Goal: Ask a question

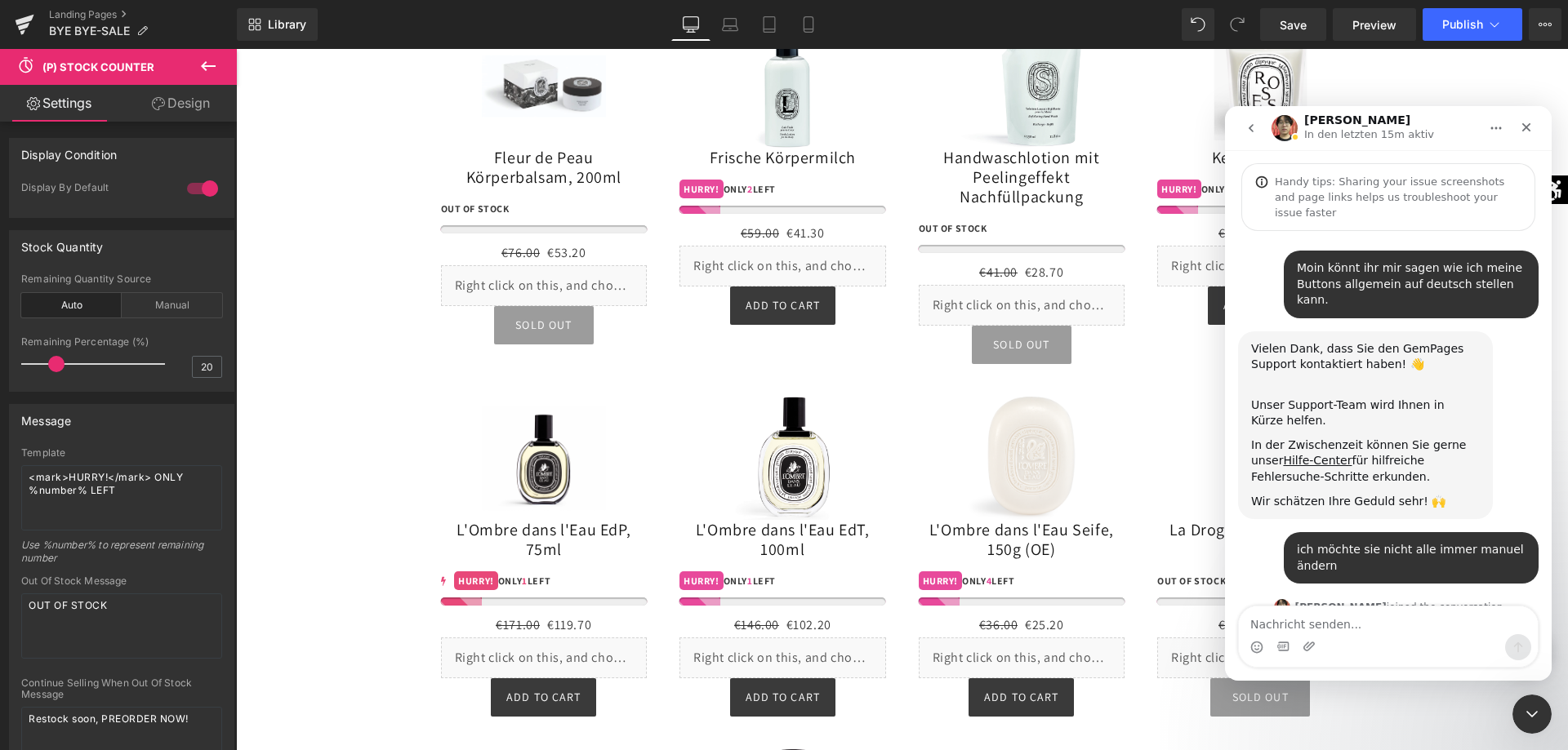
scroll to position [1573, 0]
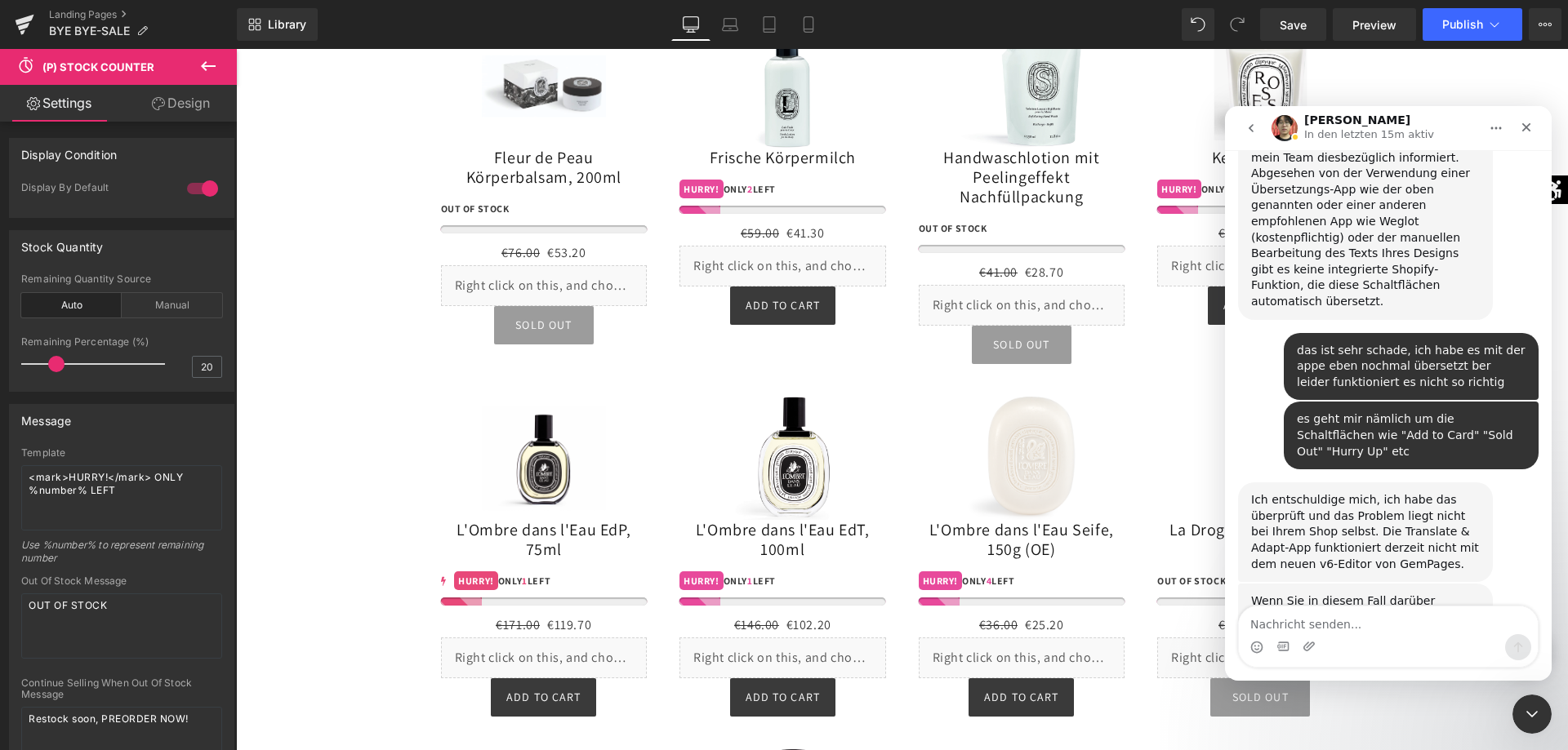
click at [1366, 636] on div "Intercom Messenger" at bounding box center [1388, 647] width 299 height 26
click at [1343, 598] on div "Wenn Sie in diesem Fall darüber nachdenken, würde ich Ihnen dringend empfehlen,…" at bounding box center [1388, 667] width 300 height 168
click at [1346, 608] on div "Intercom Messenger" at bounding box center [1388, 637] width 300 height 62
click at [1346, 627] on textarea "Nachricht senden..." at bounding box center [1388, 620] width 299 height 28
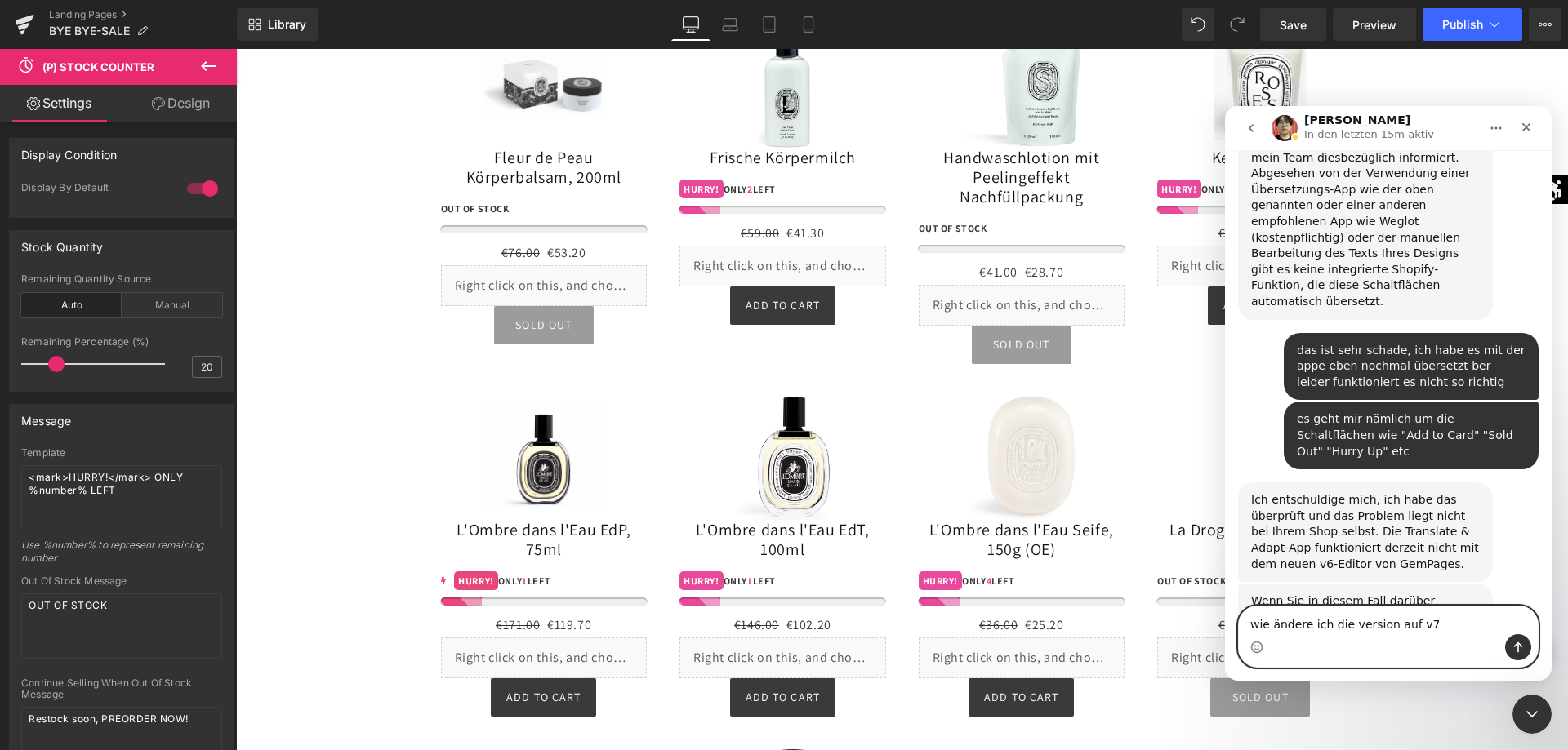
type textarea "wie ändere ich die version auf v7?"
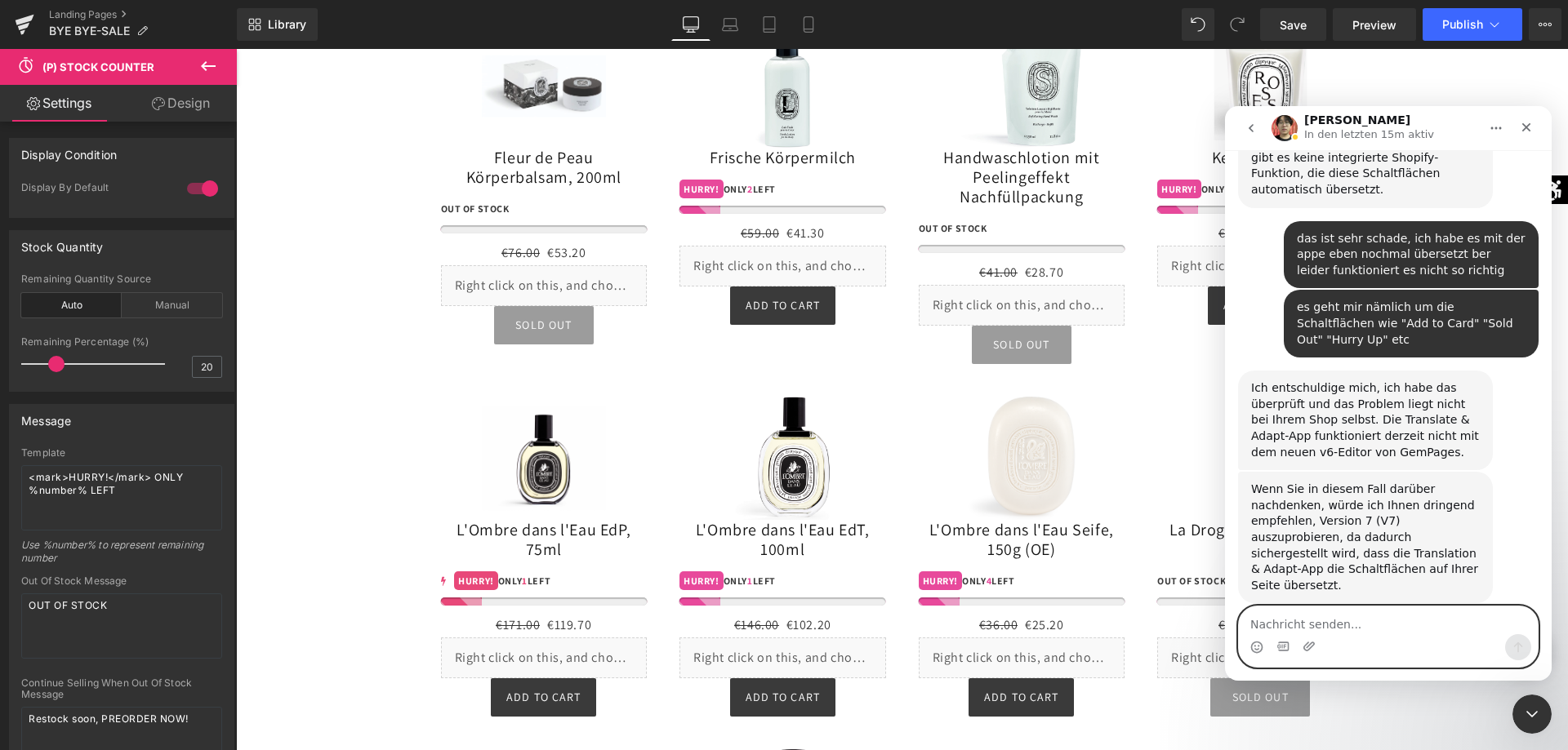
scroll to position [2207, 0]
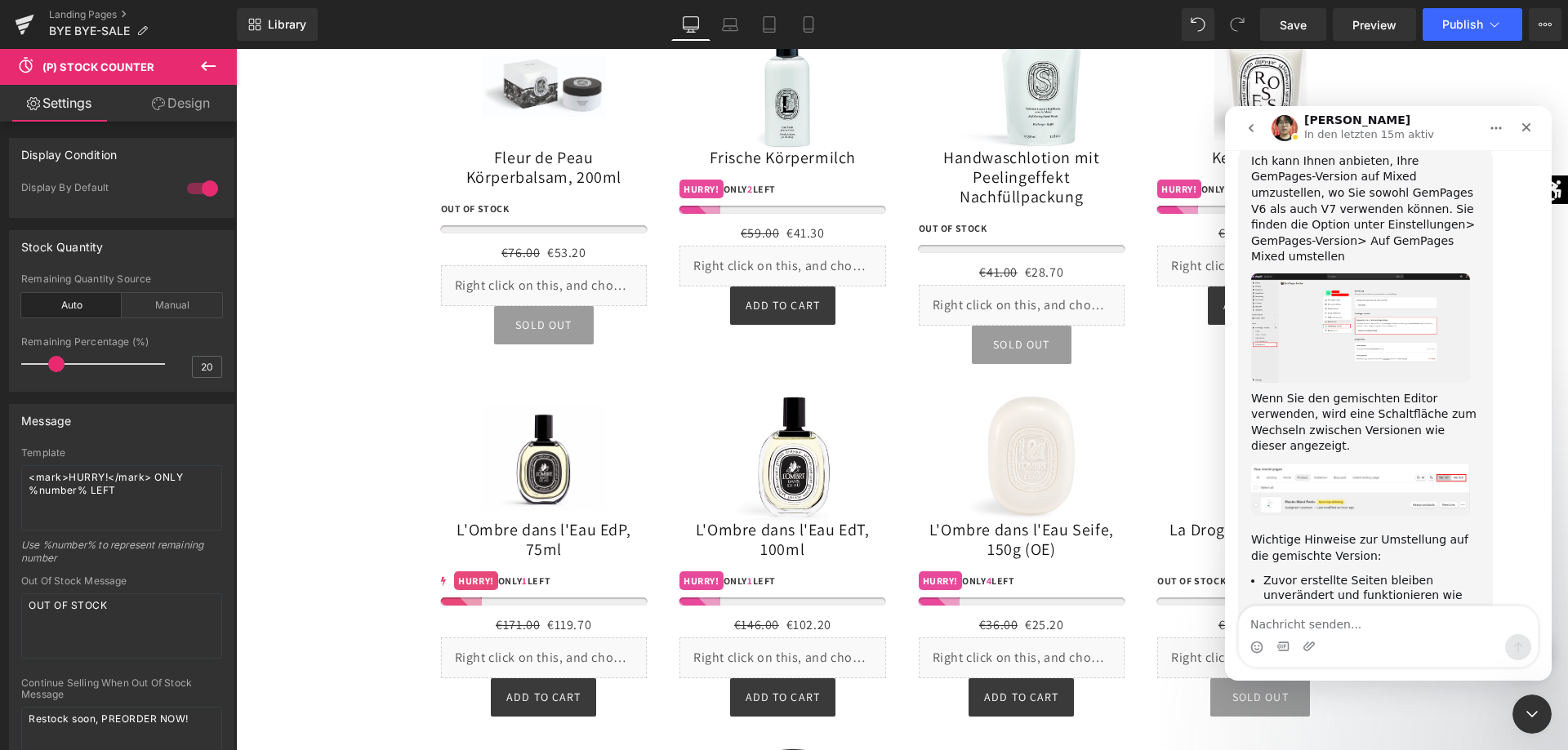
click at [1434, 573] on li "Zuvor erstellte Seiten bleiben unverändert und funktionieren wie gewohnt." at bounding box center [1371, 596] width 216 height 45
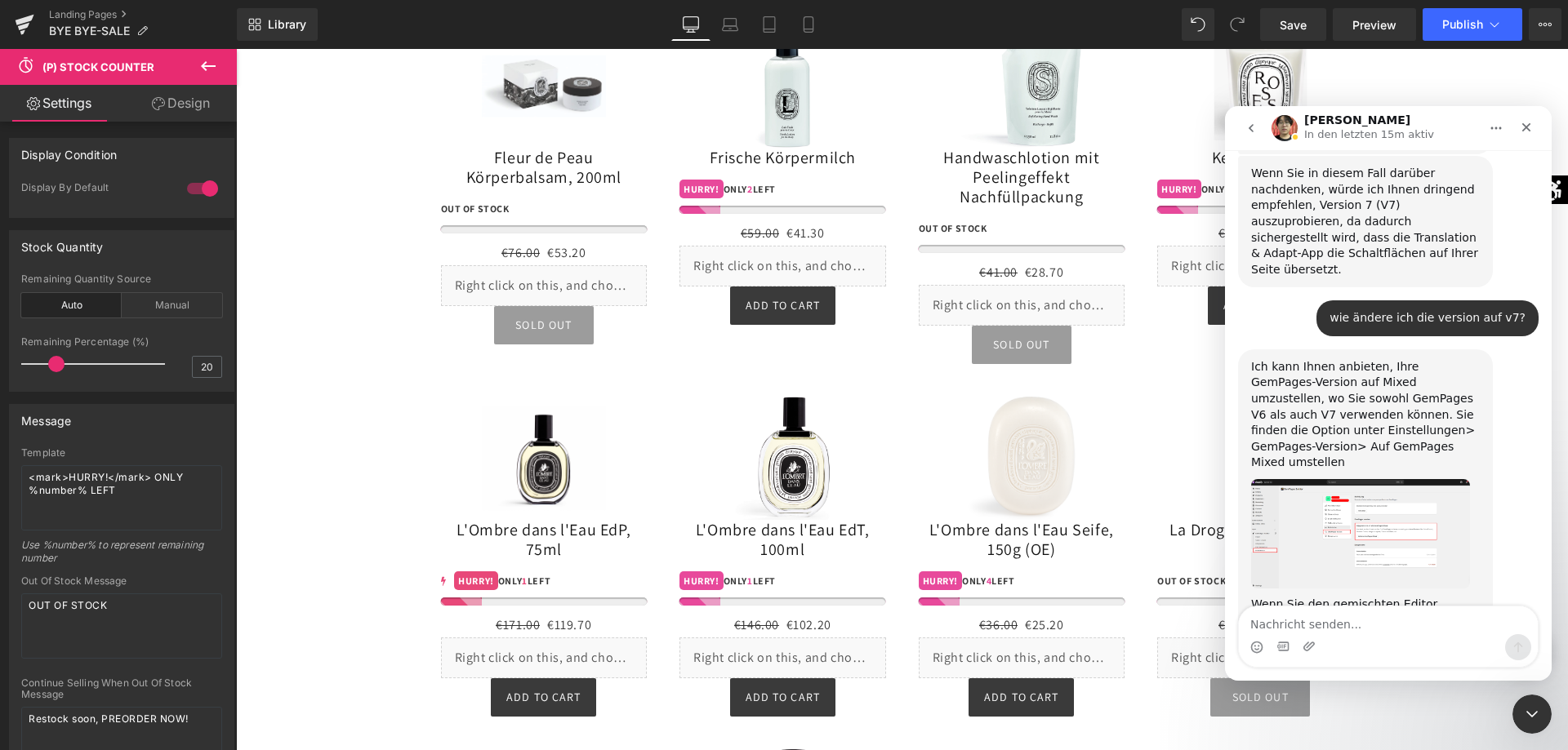
scroll to position [1898, 0]
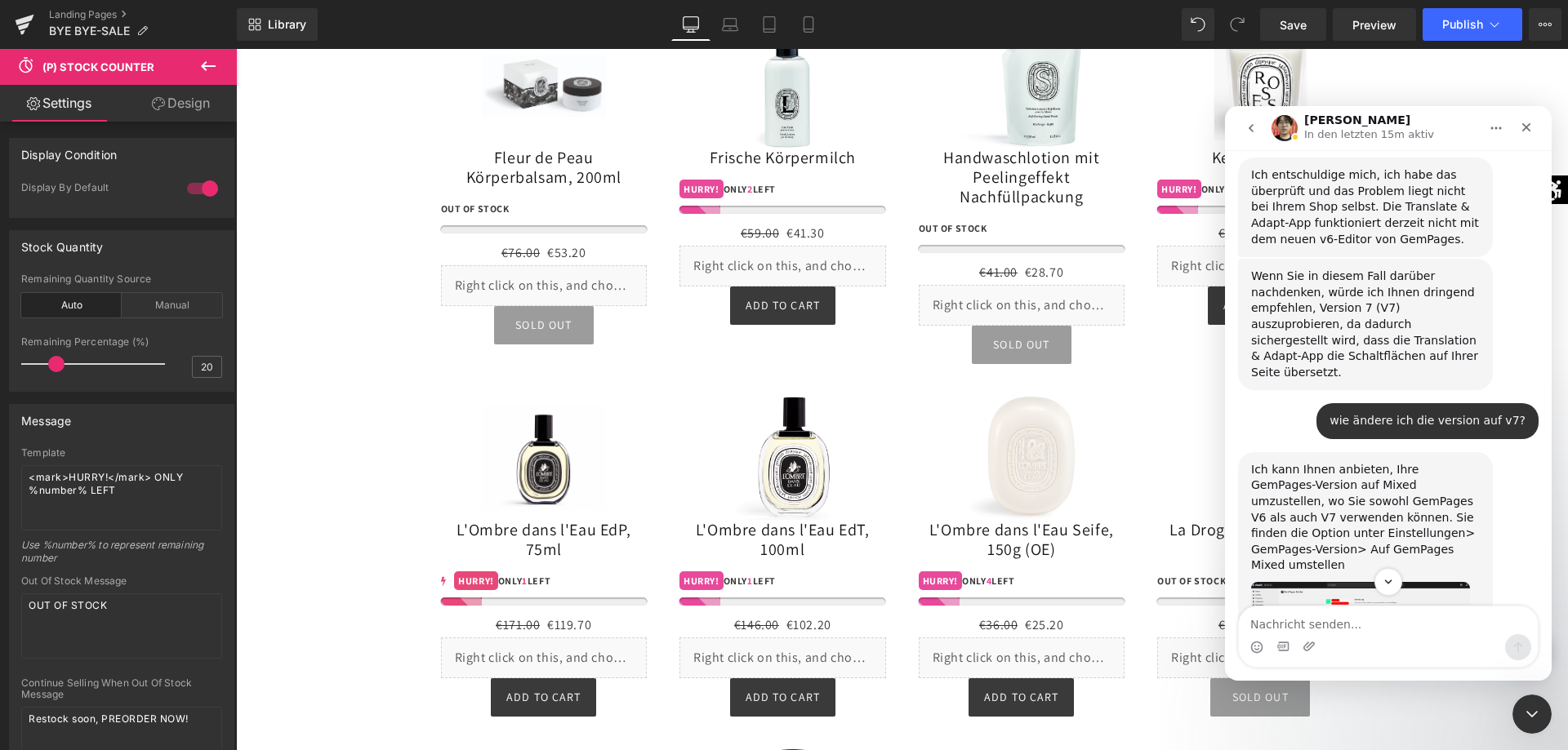
click at [1369, 582] on img "Ethan sagt…" at bounding box center [1361, 637] width 219 height 110
click at [212, 57] on div "Schließen" at bounding box center [204, 57] width 16 height 16
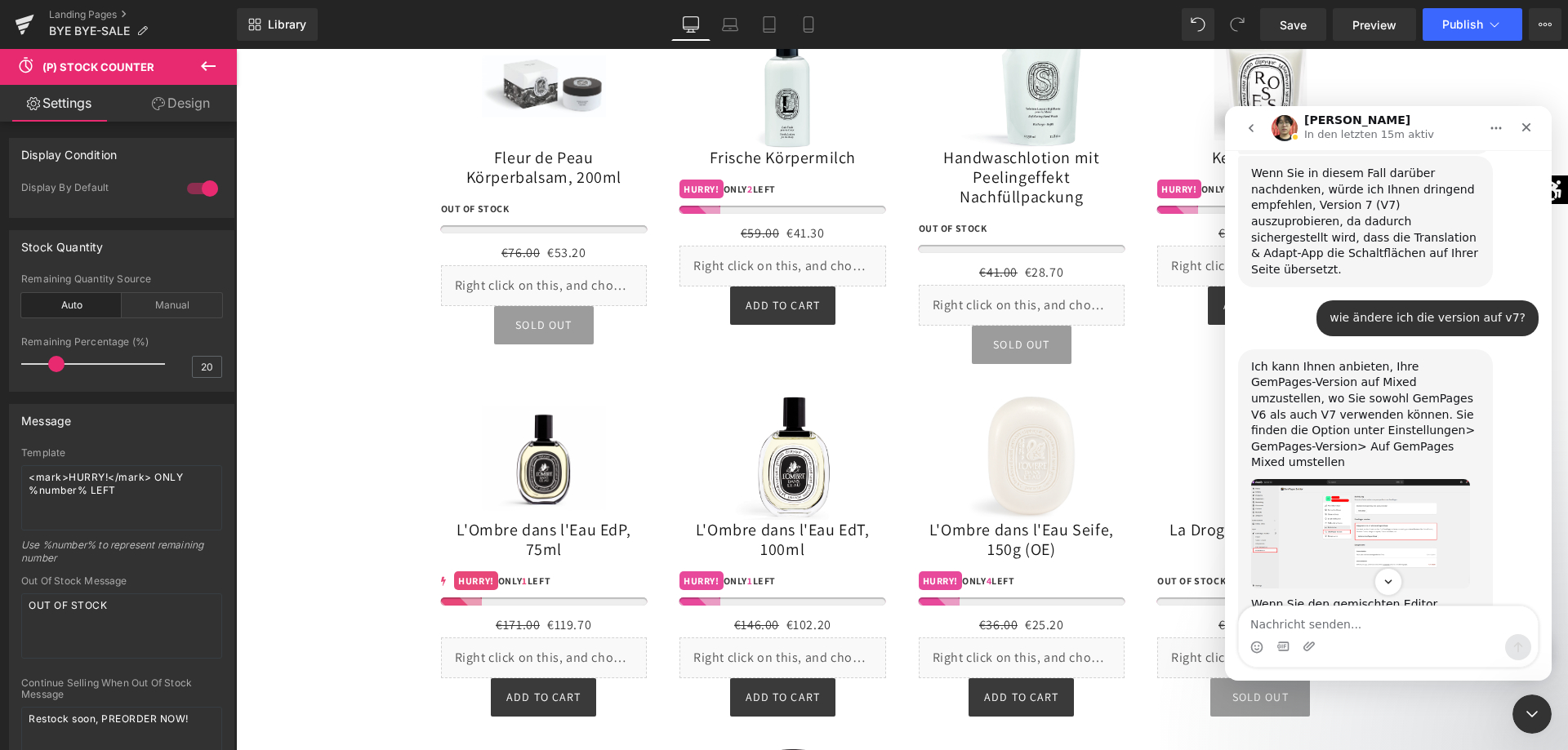
click at [1379, 668] on img "Ethan sagt…" at bounding box center [1361, 695] width 219 height 53
click at [245, 147] on div "Intercom Messenger" at bounding box center [122, 86] width 245 height 122
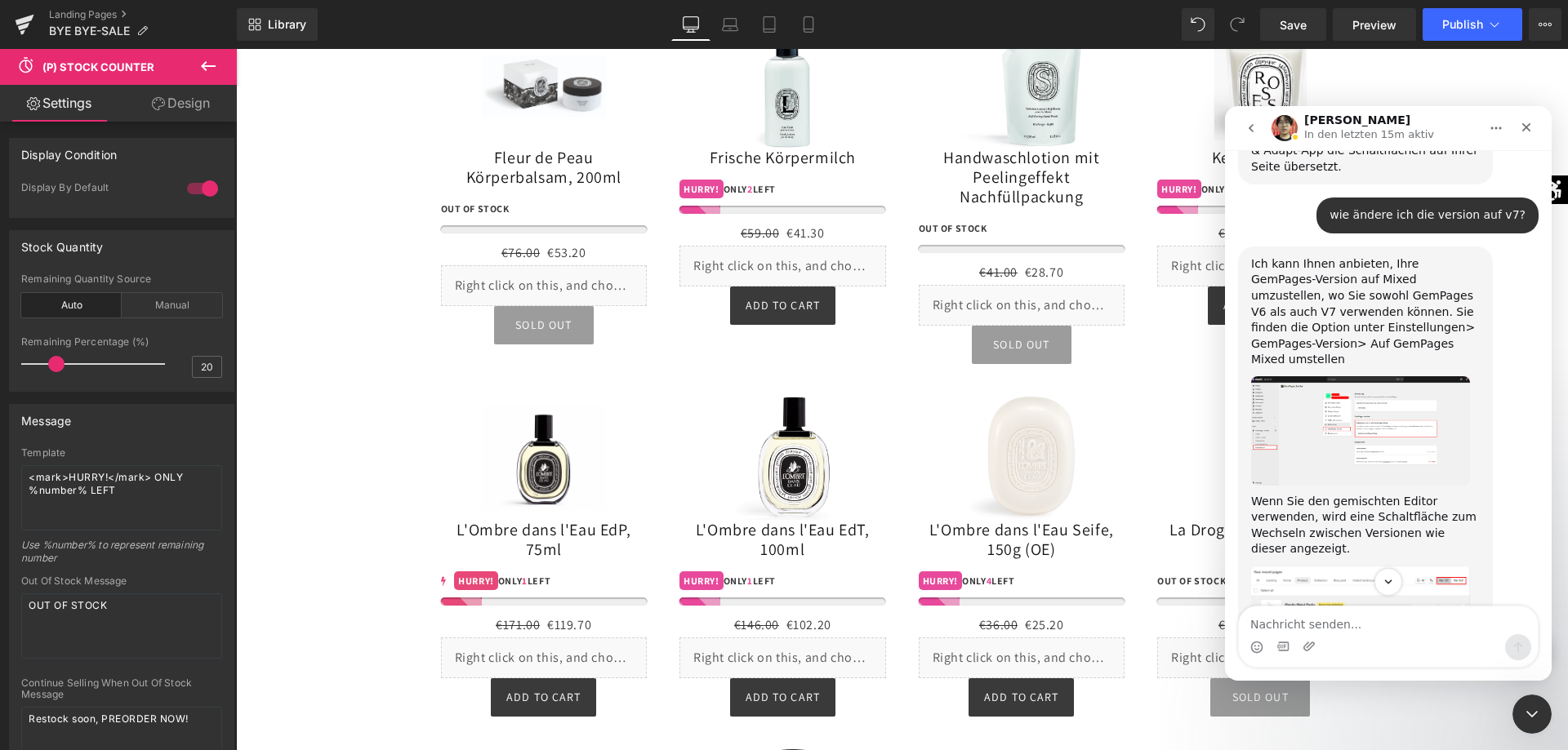
scroll to position [2207, 0]
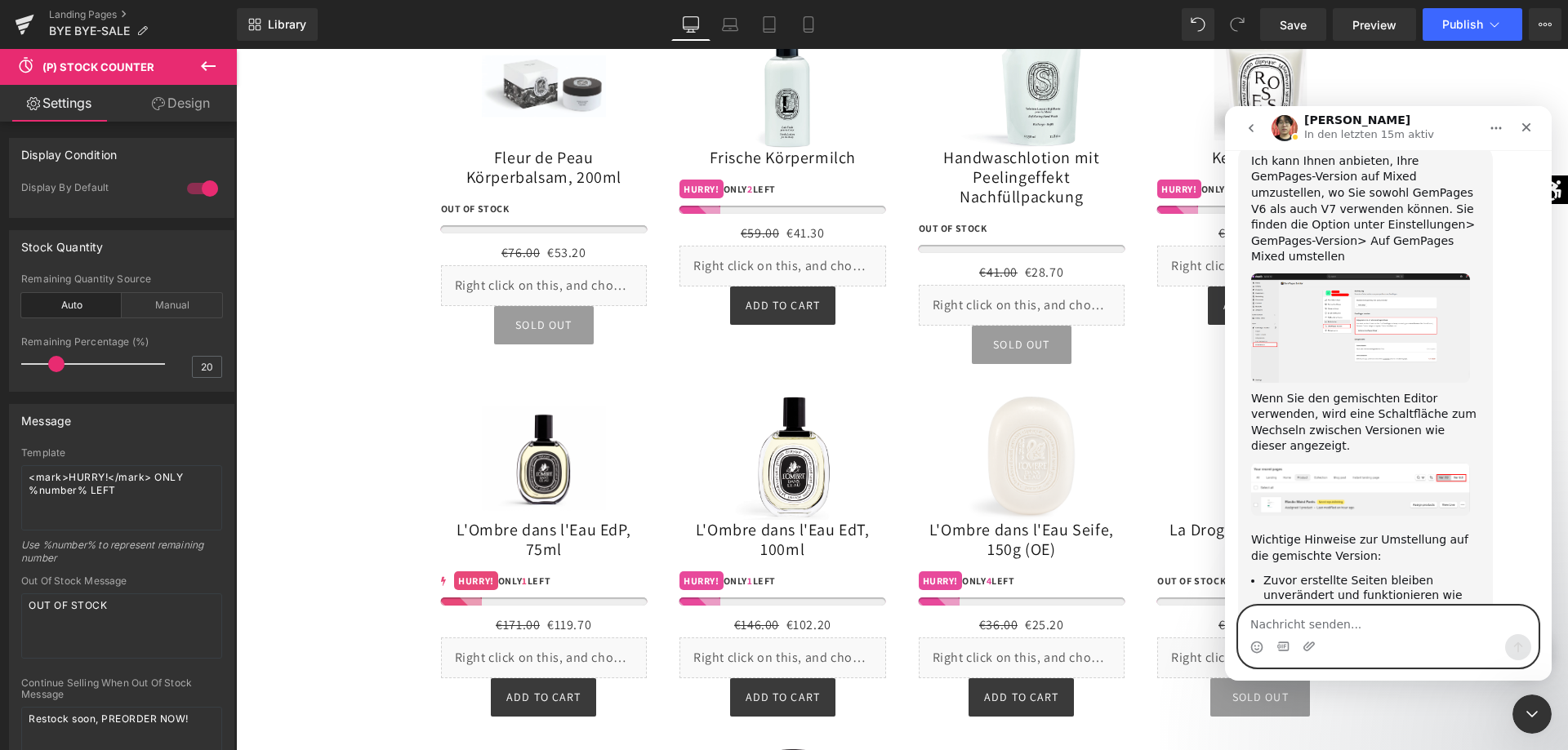
click at [1343, 625] on textarea "Nachricht senden..." at bounding box center [1388, 620] width 299 height 28
type textarea "u"
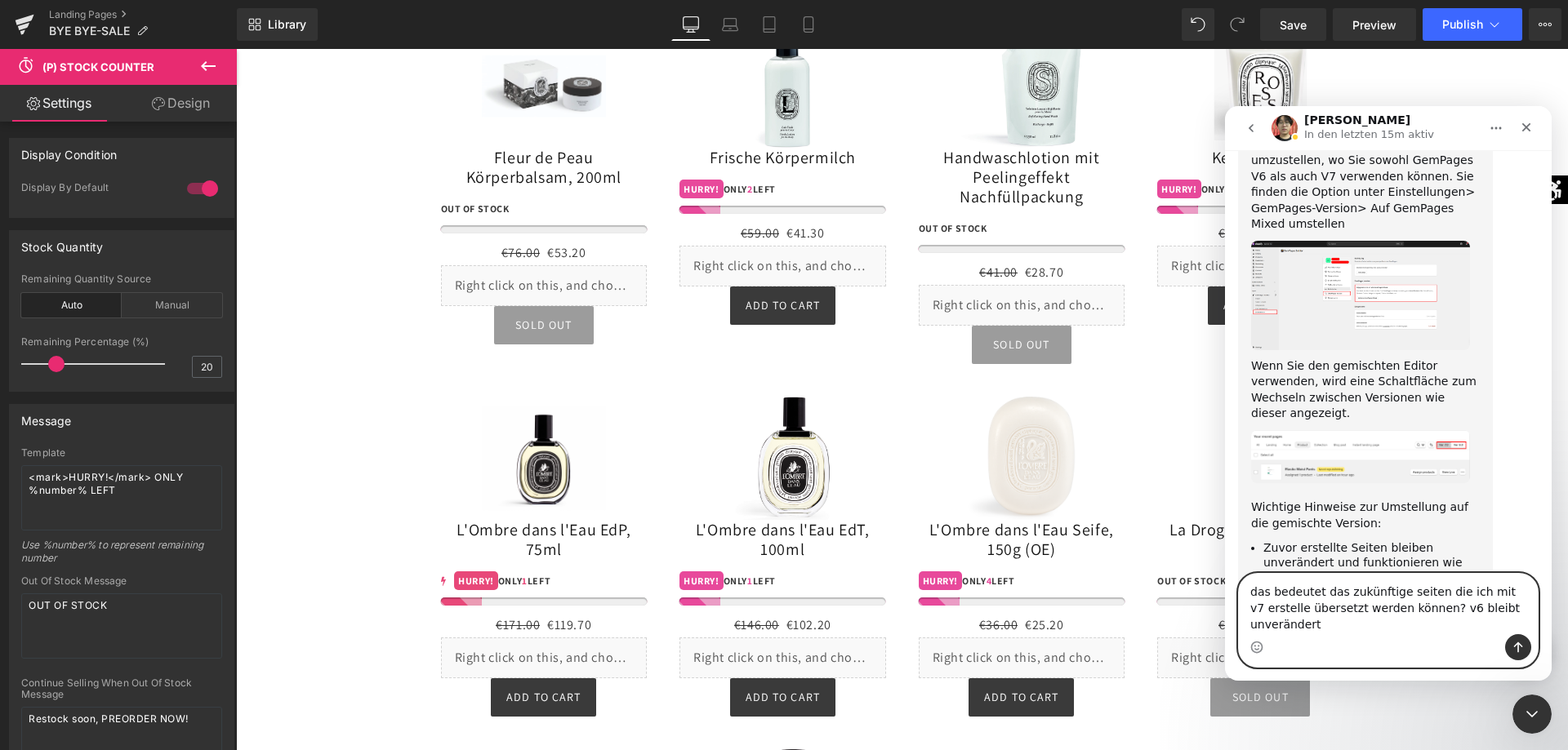
type textarea "das bedeutet das zukünftige seiten die ich mit v7 erstelle übersetzt werden kön…"
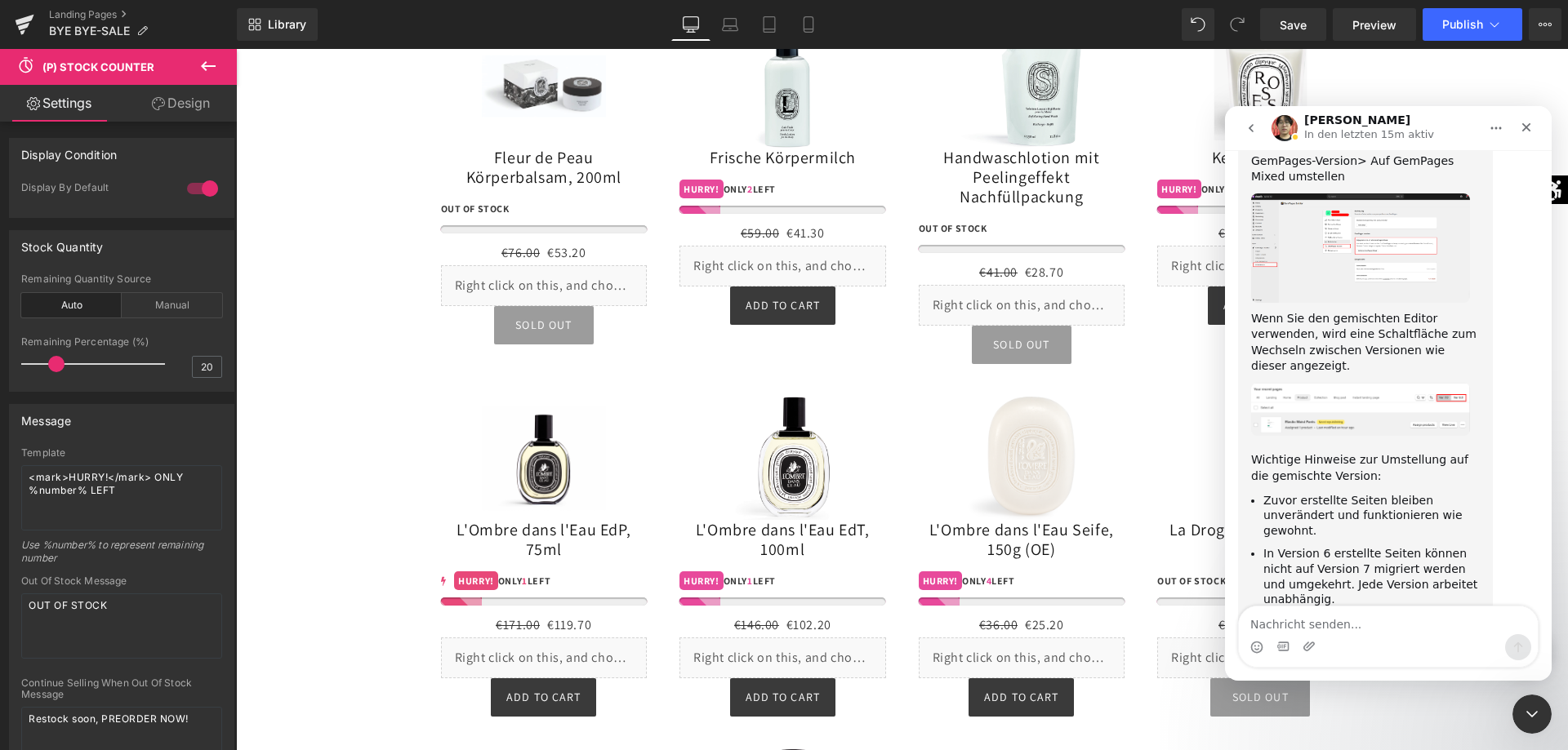
click at [0, 0] on div at bounding box center [0, 0] width 0 height 0
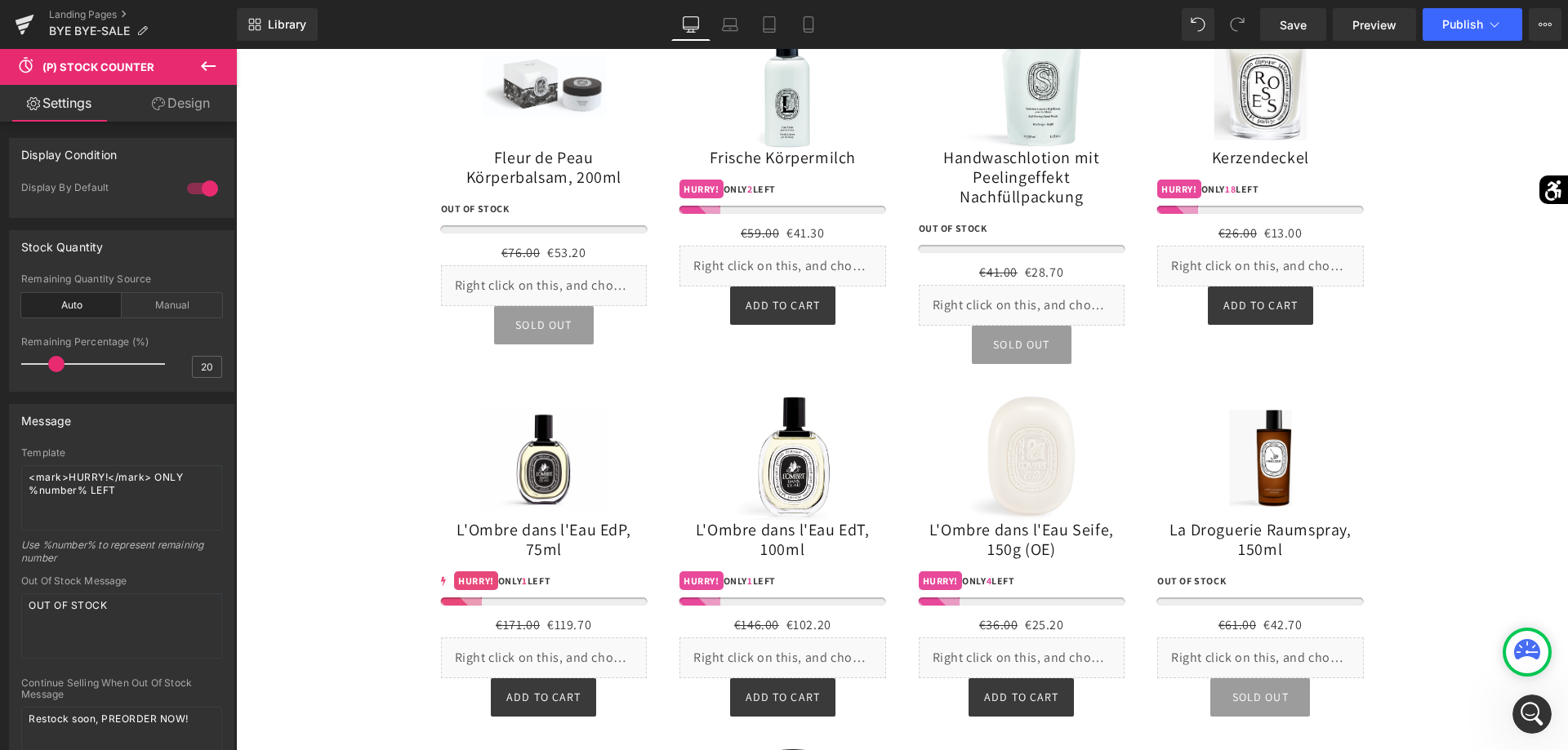
scroll to position [2270, 0]
click at [1531, 718] on icon "Intercom-Nachrichtendienst öffnen" at bounding box center [1529, 712] width 27 height 27
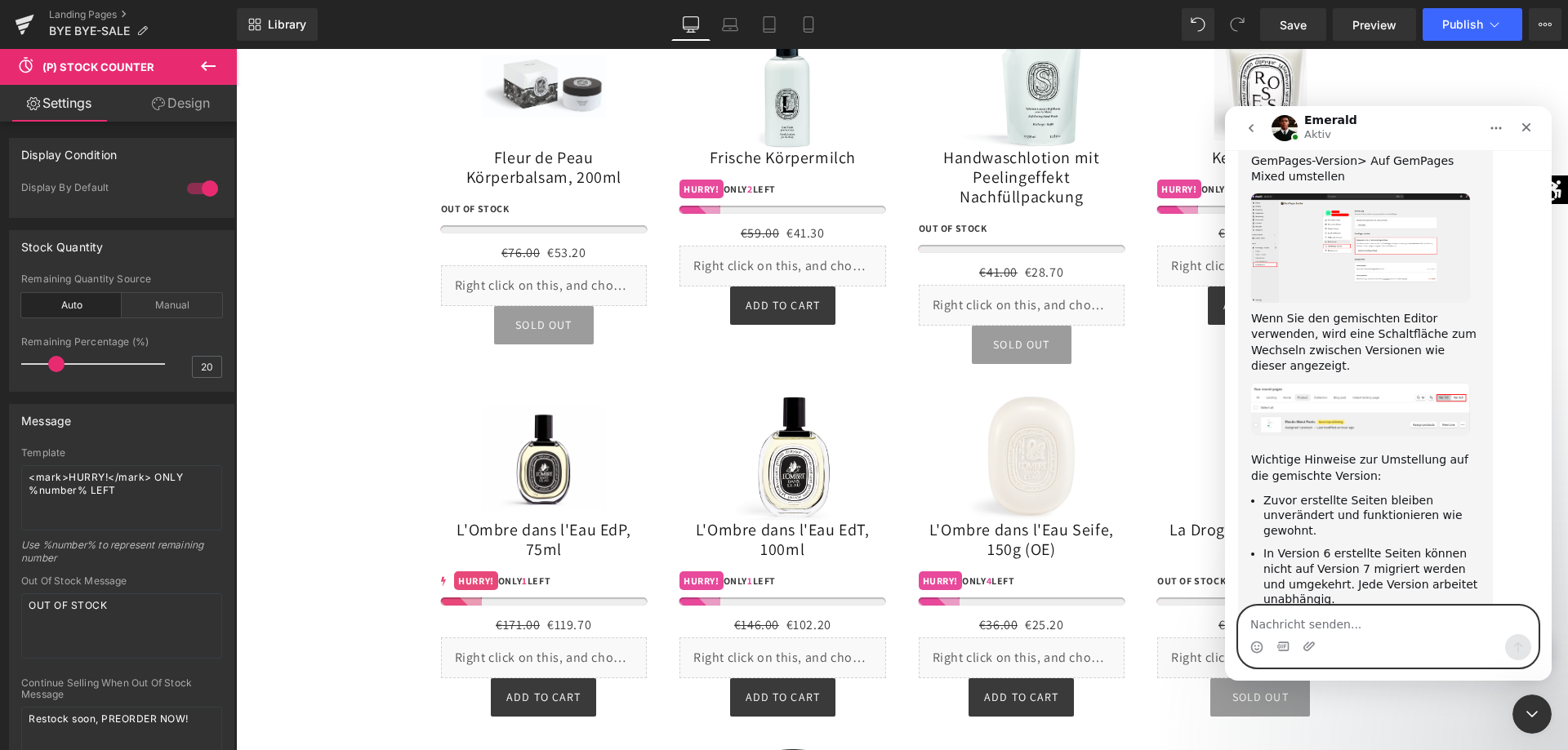
scroll to position [2461, 0]
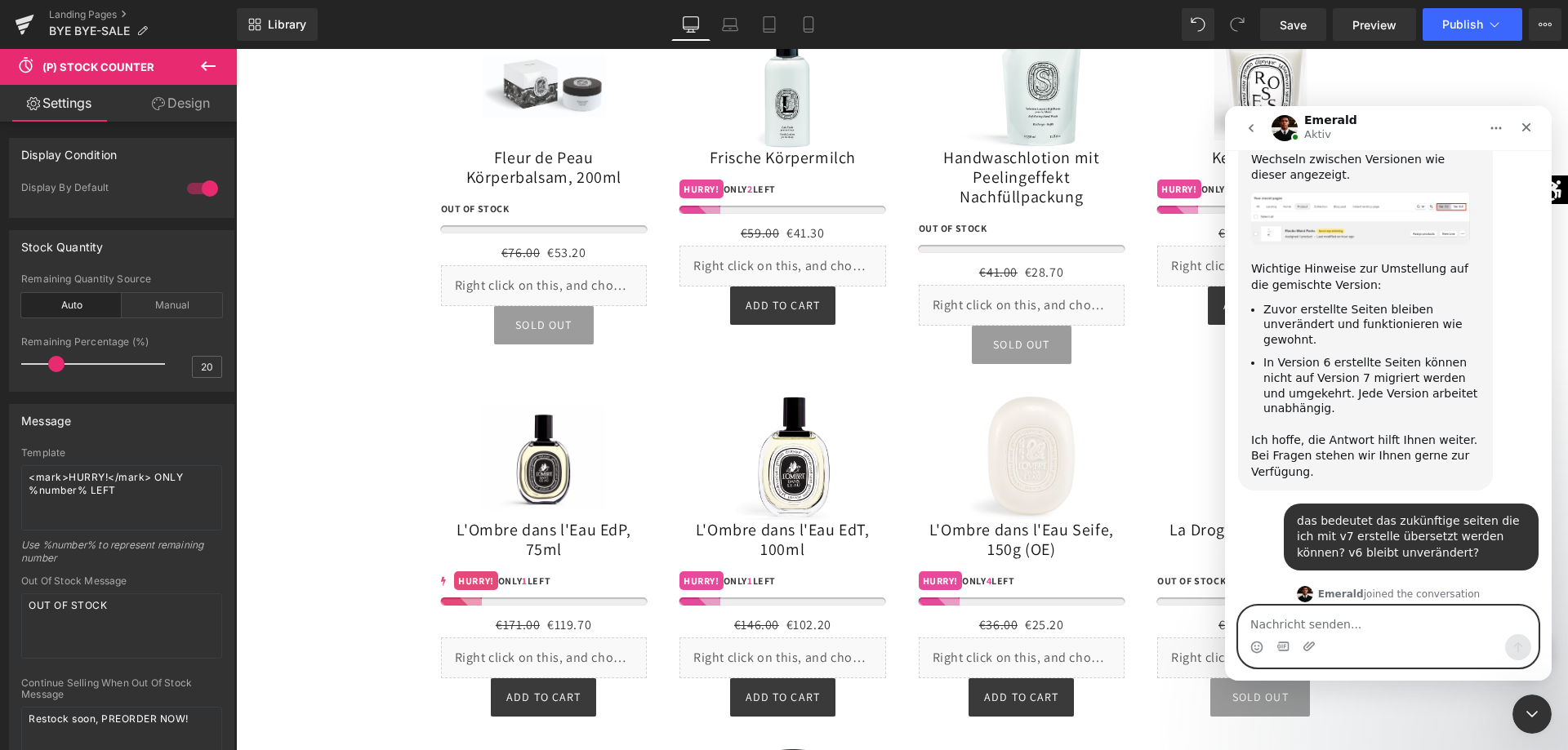
click at [1351, 626] on textarea "Nachricht senden..." at bounding box center [1388, 620] width 299 height 28
type textarea "Moin Emerald"
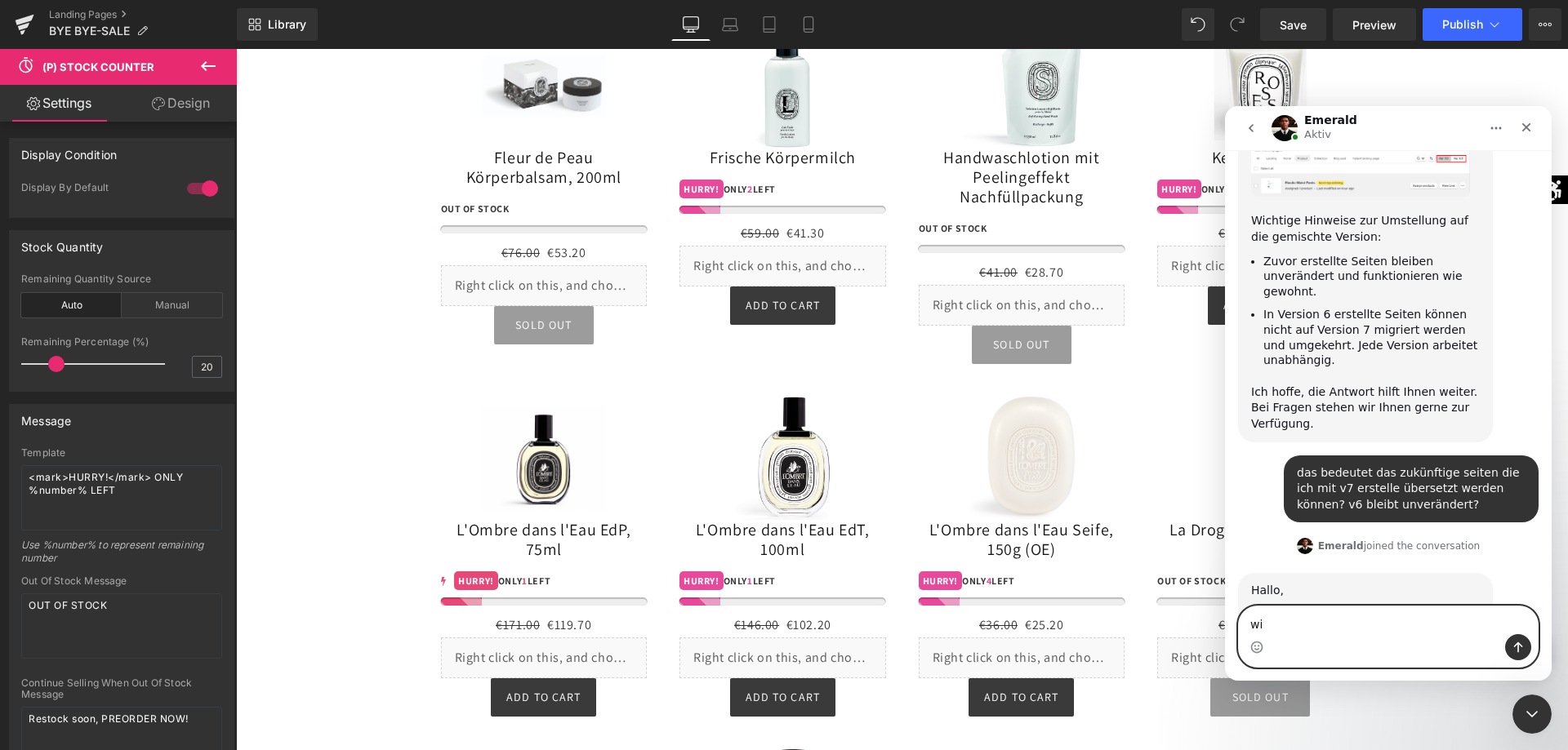
type textarea "w"
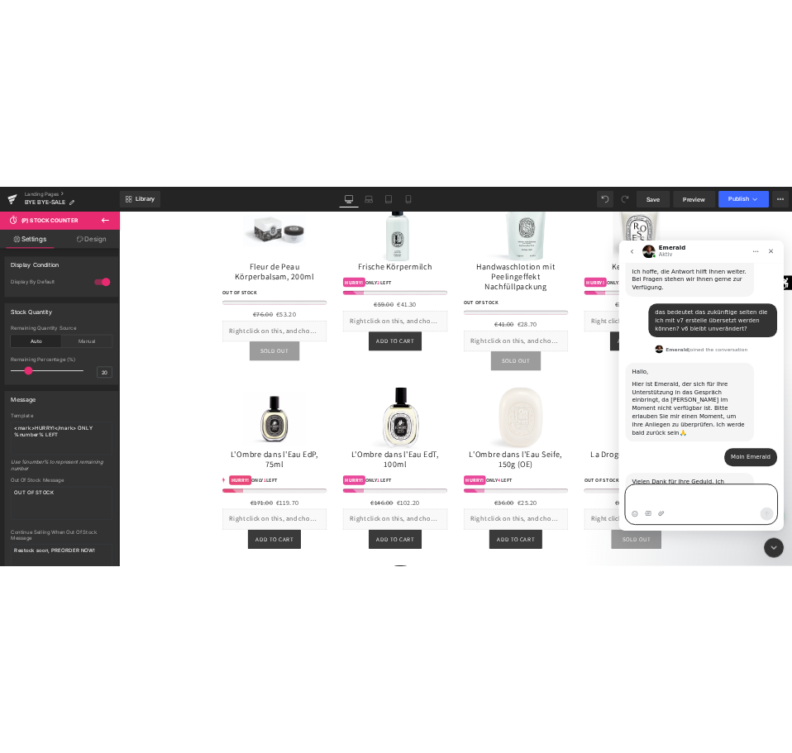
scroll to position [2786, 0]
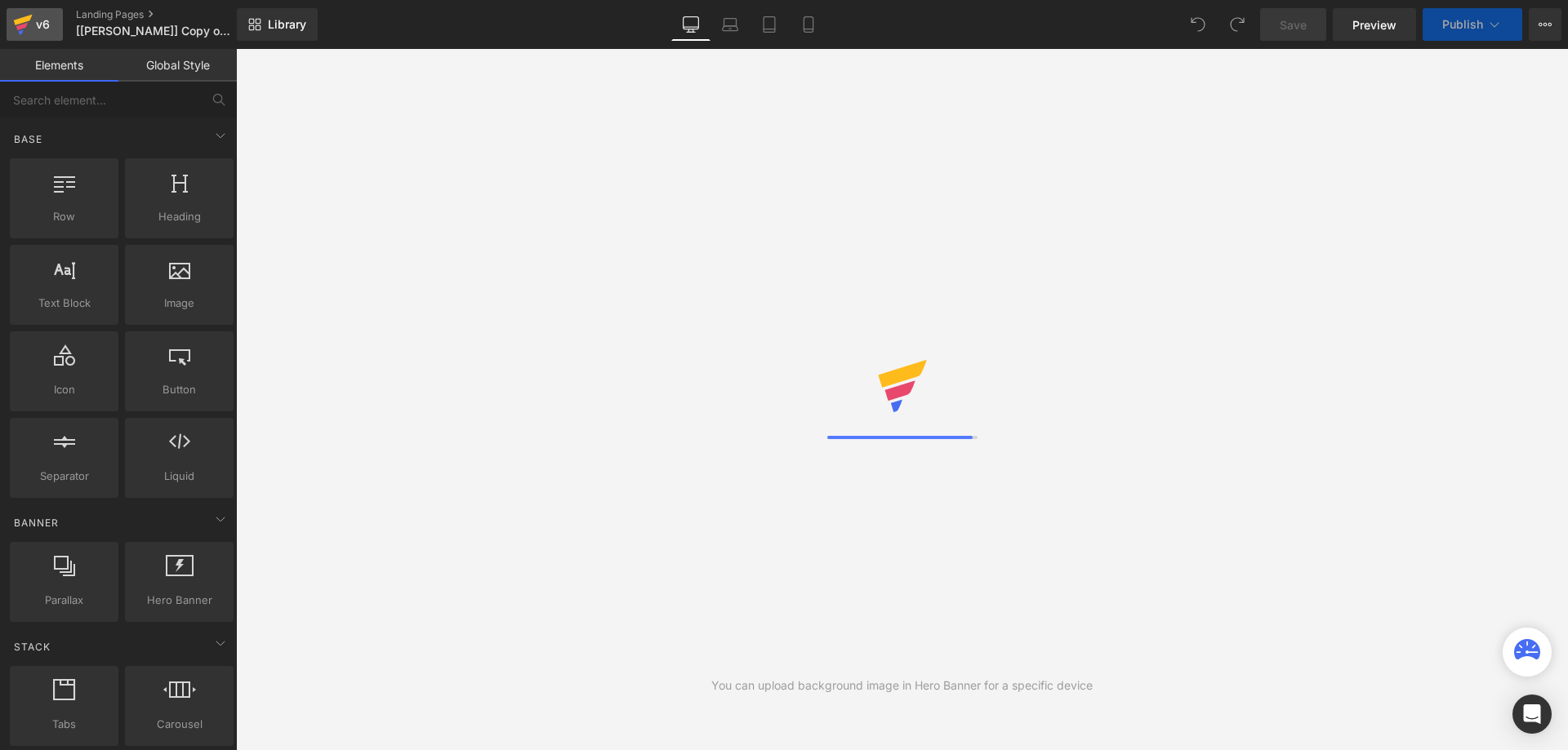
click at [37, 31] on div "v6" at bounding box center [42, 25] width 21 height 22
